Goal: Communication & Community: Answer question/provide support

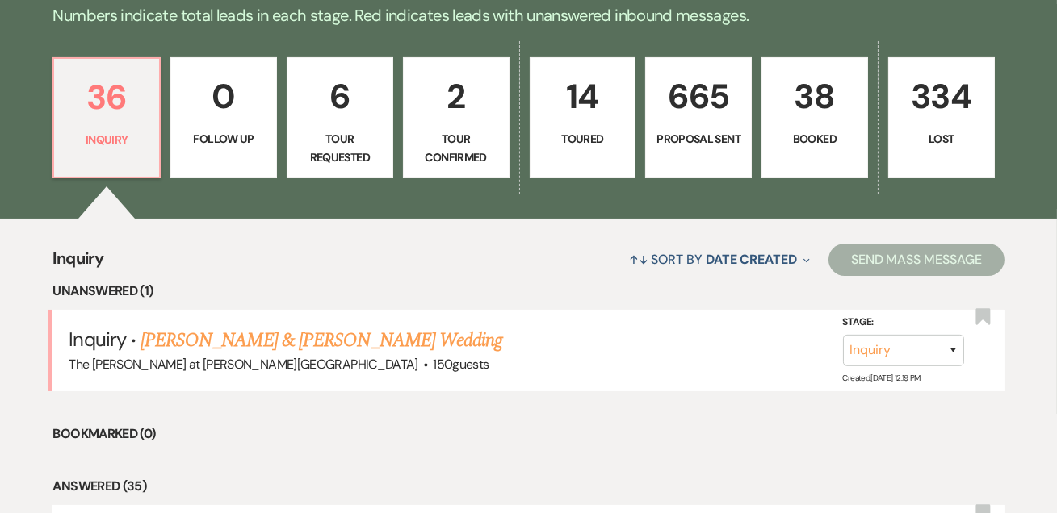
scroll to position [489, 0]
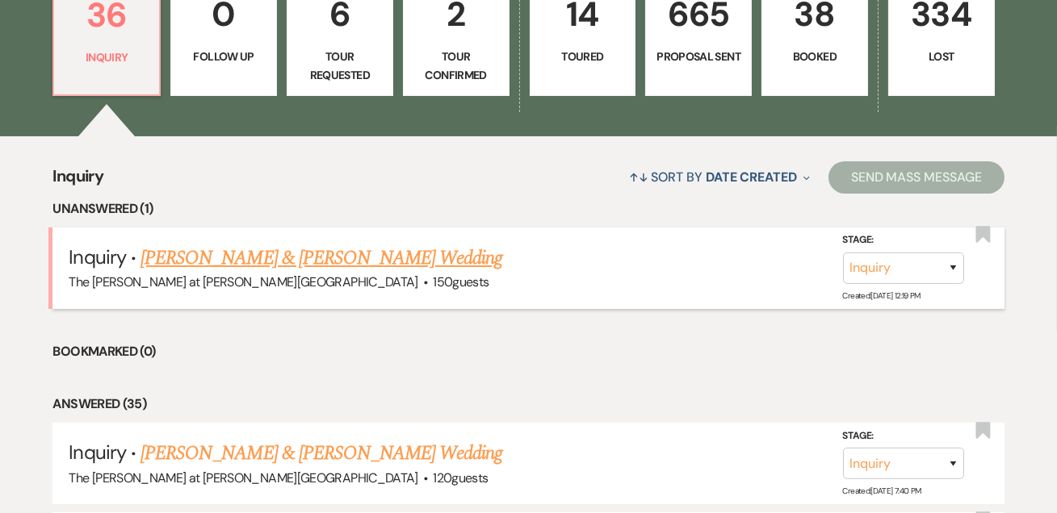
click at [299, 249] on link "[PERSON_NAME] & [PERSON_NAME] Wedding" at bounding box center [321, 258] width 362 height 29
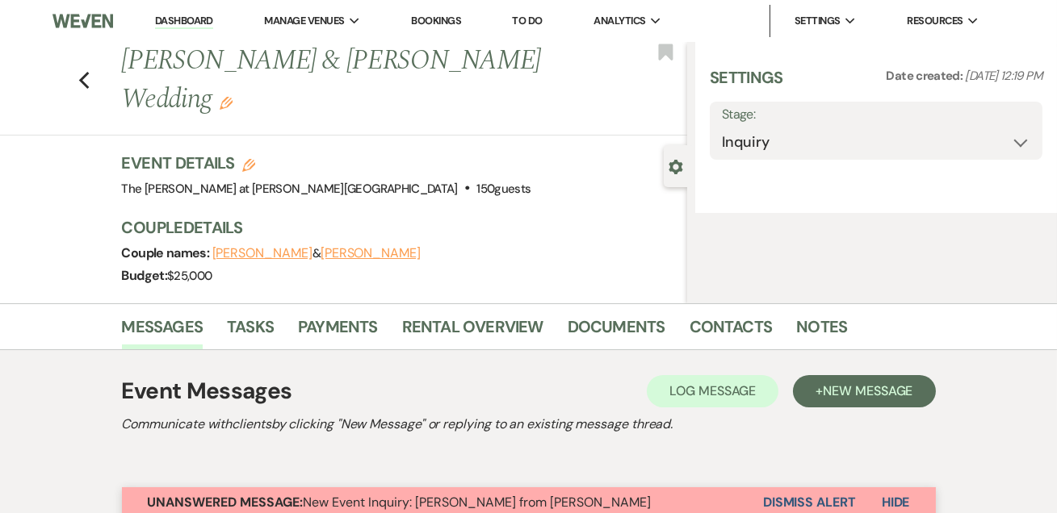
select select "17"
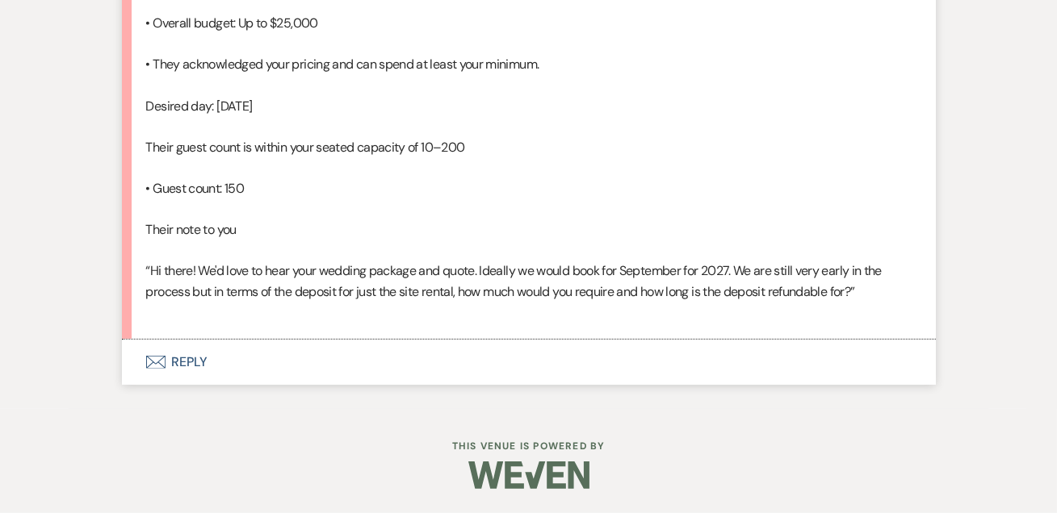
scroll to position [1360, 0]
click at [194, 346] on button "Envelope Reply" at bounding box center [529, 362] width 814 height 45
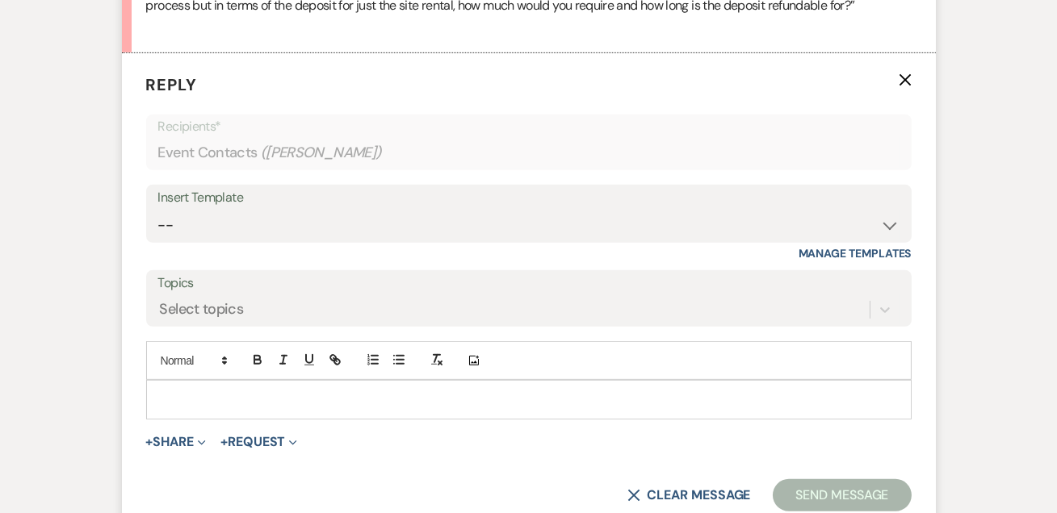
scroll to position [1611, 0]
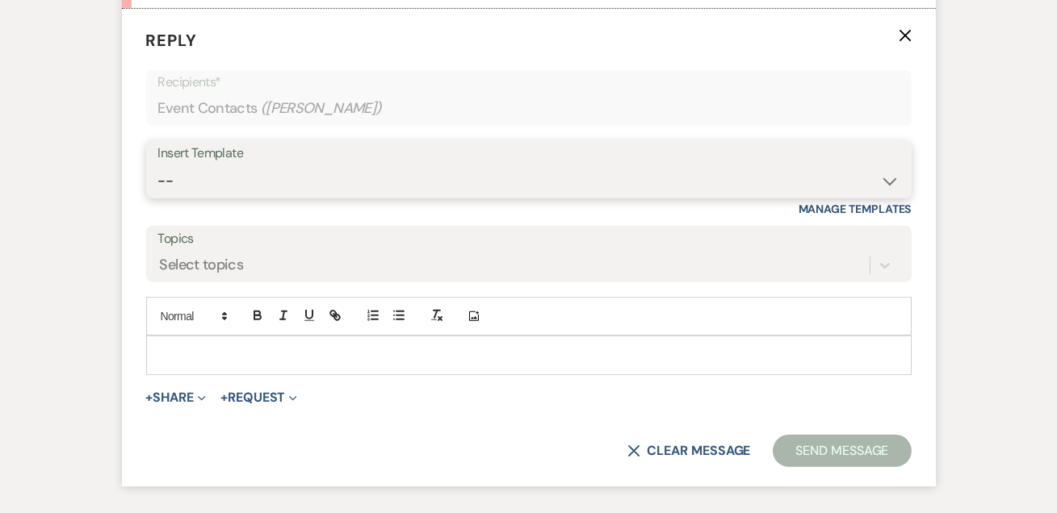
click at [208, 197] on select "-- Weven Planning Portal Introduction (Booked Events) Tour Request Response Fol…" at bounding box center [528, 180] width 741 height 31
select select "4367"
click at [158, 197] on select "-- Weven Planning Portal Introduction (Booked Events) Tour Request Response Fol…" at bounding box center [528, 180] width 741 height 31
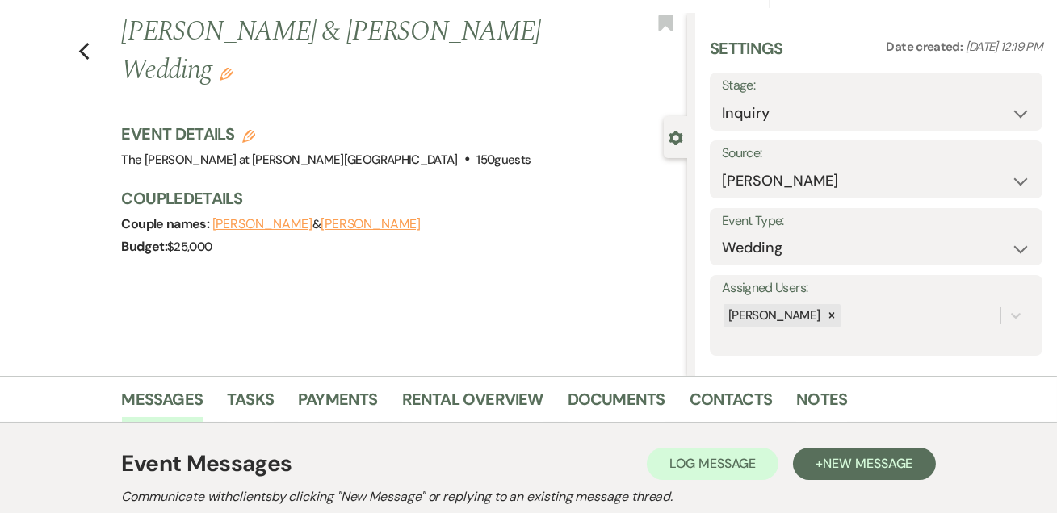
scroll to position [0, 0]
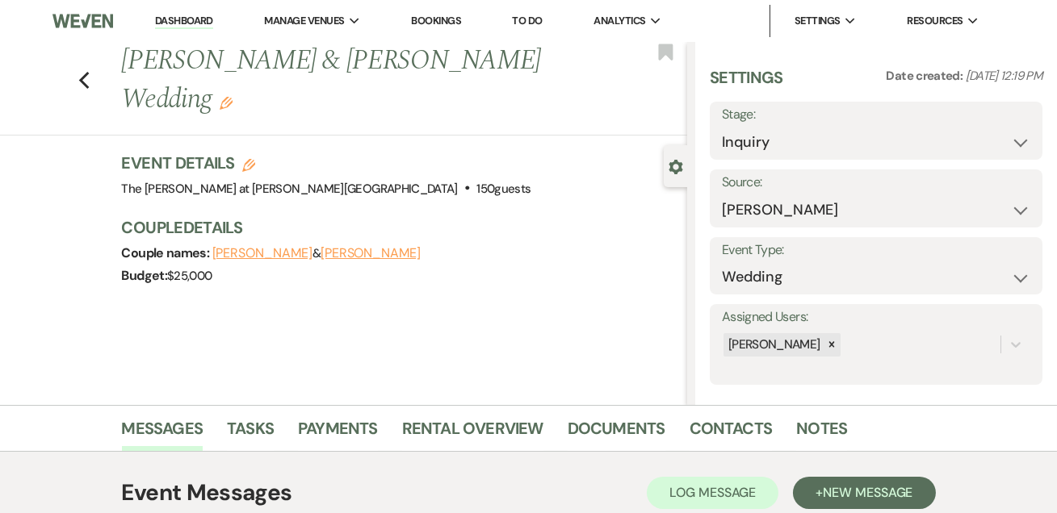
drag, startPoint x: 443, startPoint y: 24, endPoint x: 471, endPoint y: 36, distance: 29.7
click at [443, 24] on link "Bookings" at bounding box center [436, 21] width 50 height 14
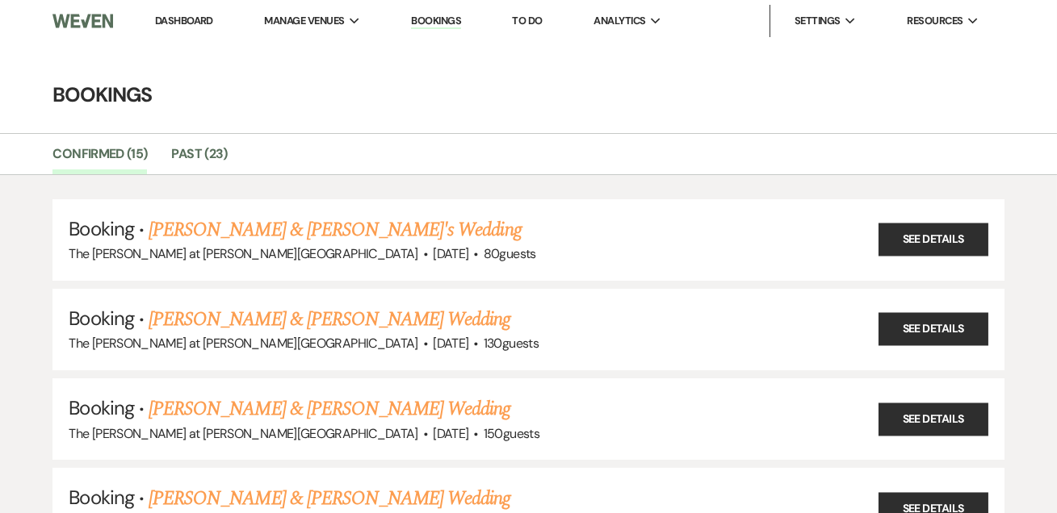
click at [170, 19] on link "Dashboard" at bounding box center [184, 21] width 58 height 14
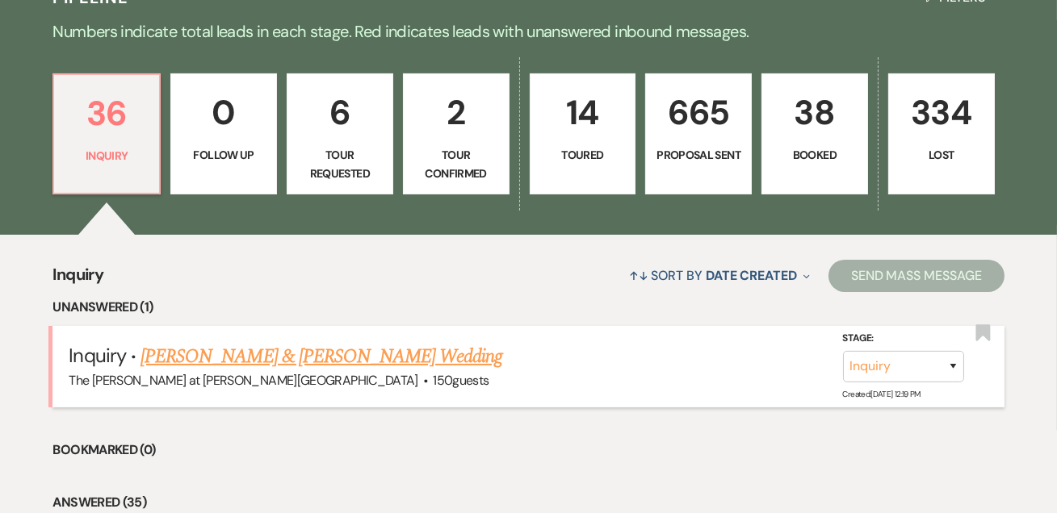
click at [235, 353] on link "Michael Nies & Taylor Nies's Wedding" at bounding box center [321, 356] width 362 height 29
select select "17"
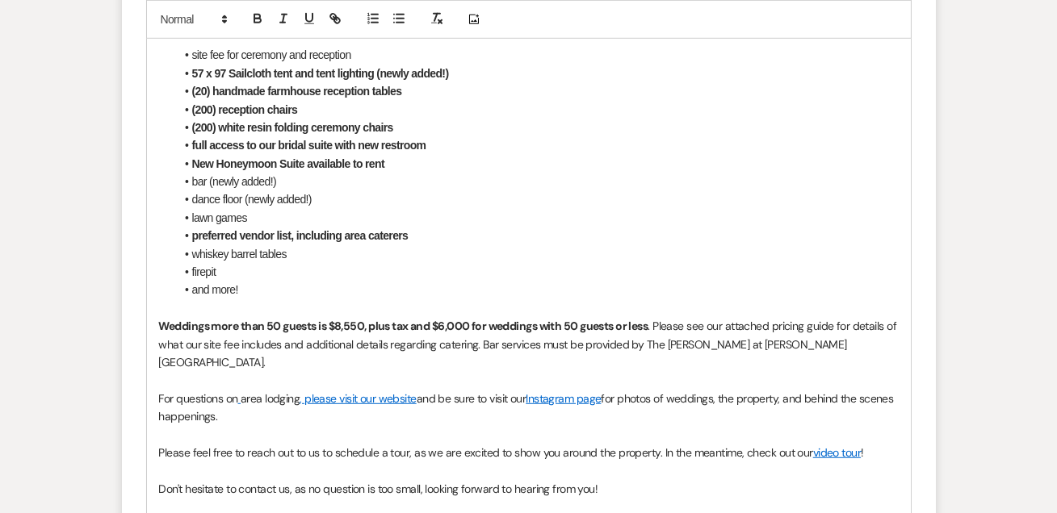
scroll to position [2011, 0]
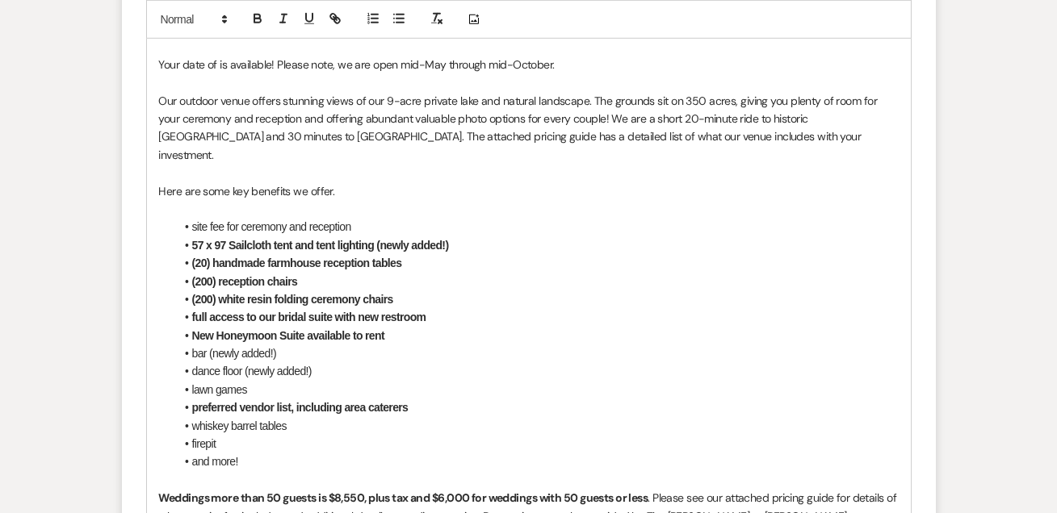
click at [217, 73] on p "Your date of is available! Please note, we are open mid-May through mid-October." at bounding box center [528, 65] width 739 height 18
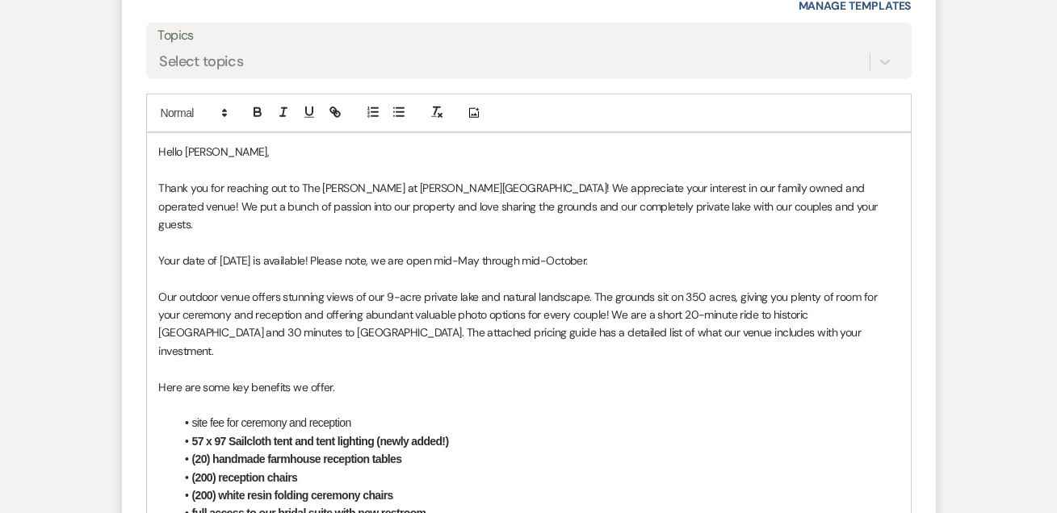
scroll to position [1815, 0]
click at [612, 269] on p "Your date of 9/4/27 is available! Please note, we are open mid-May through mid-…" at bounding box center [528, 260] width 739 height 18
click at [879, 269] on p "Your date of 9/4/27 is available! Please note, we are open mid-May through mid-…" at bounding box center [528, 260] width 739 height 18
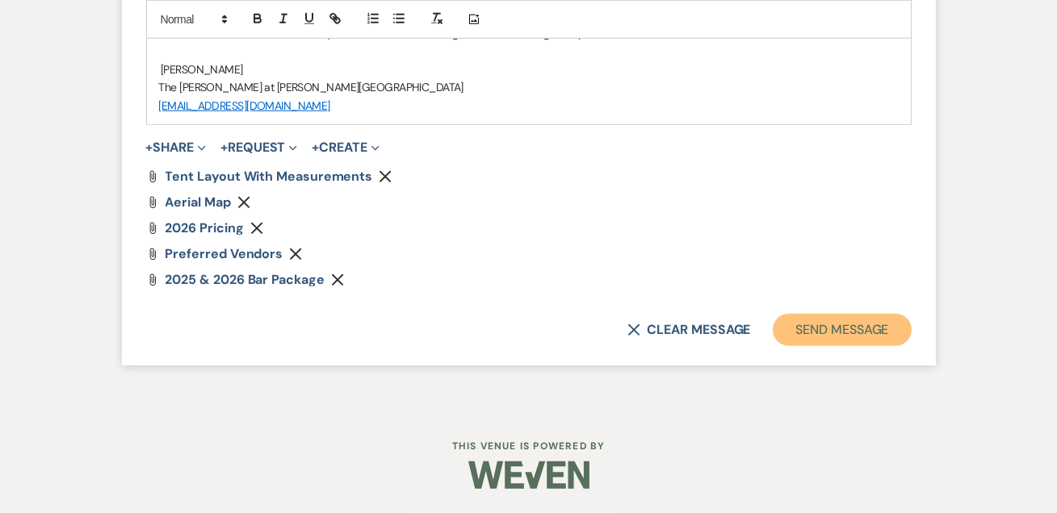
drag, startPoint x: 852, startPoint y: 342, endPoint x: 828, endPoint y: 242, distance: 102.8
click at [851, 341] on button "Send Message" at bounding box center [841, 330] width 138 height 32
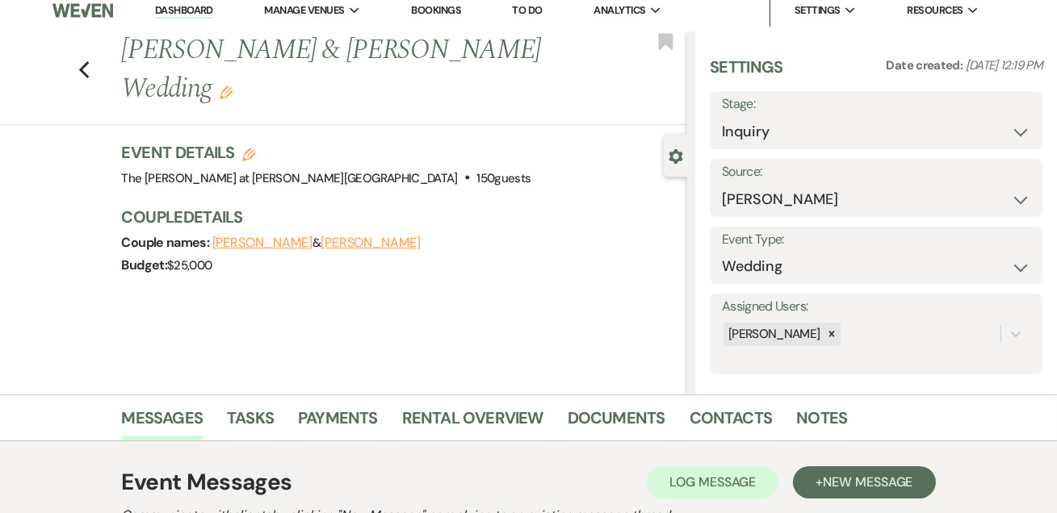
scroll to position [0, 0]
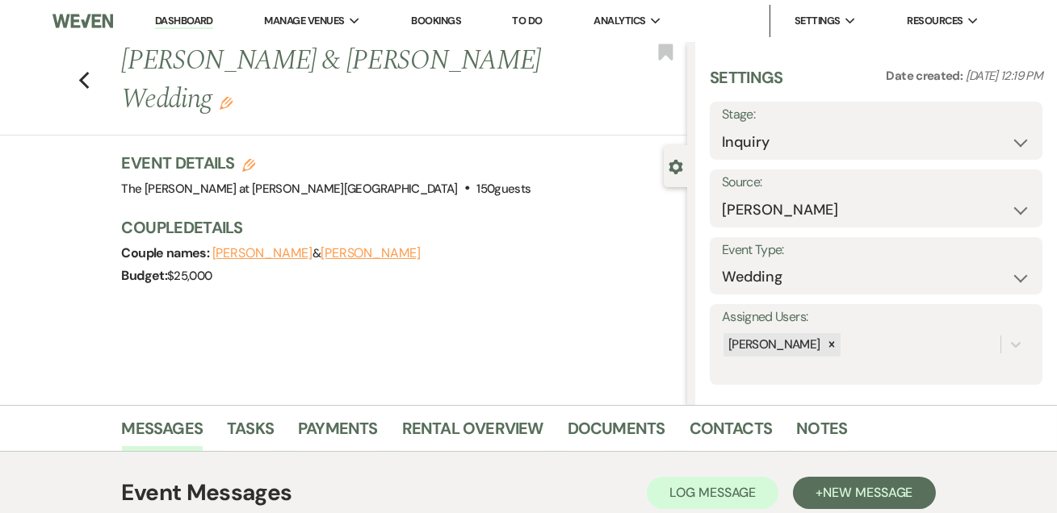
click at [193, 19] on link "Dashboard" at bounding box center [184, 21] width 58 height 15
